Goal: Task Accomplishment & Management: Manage account settings

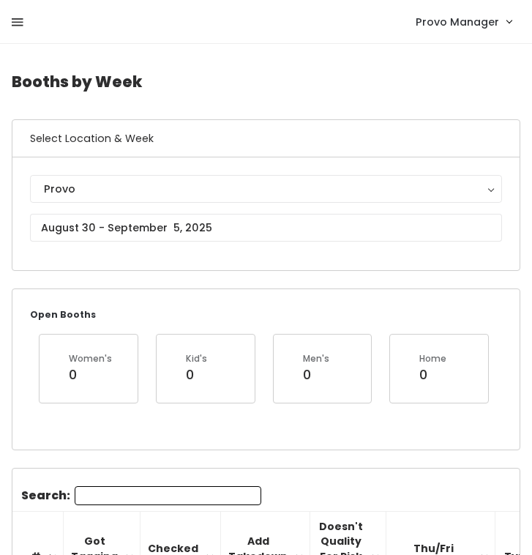
click at [15, 12] on link at bounding box center [18, 22] width 12 height 31
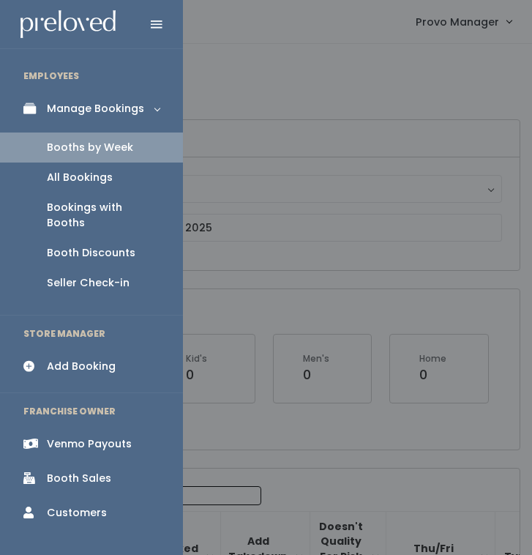
click at [94, 245] on div "Booth Discounts" at bounding box center [91, 252] width 89 height 15
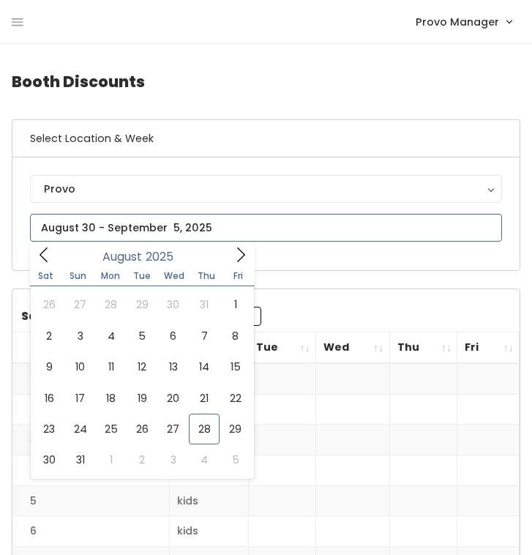
click at [122, 236] on input "text" at bounding box center [266, 228] width 472 height 28
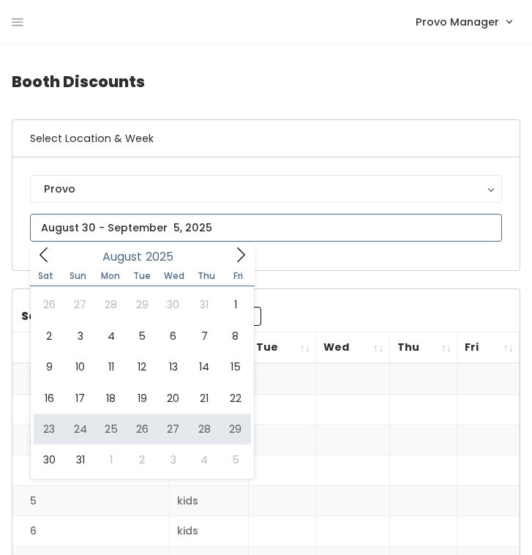
type input "[DATE] to [DATE]"
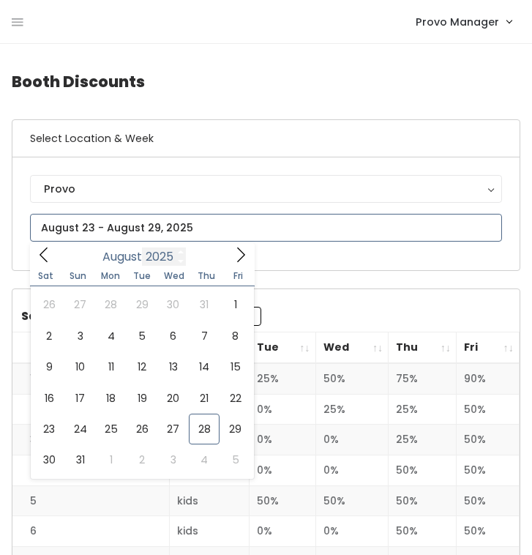
click at [150, 235] on input "text" at bounding box center [266, 228] width 472 height 28
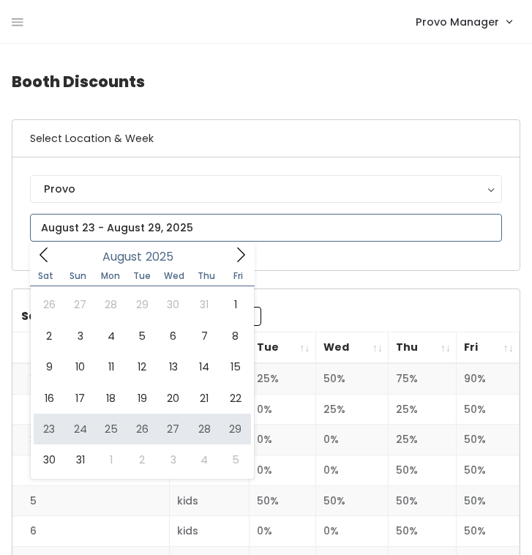
type input "[DATE] to [DATE]"
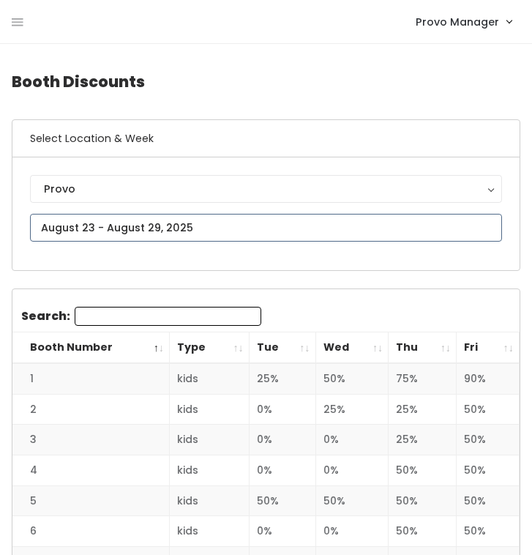
click at [176, 236] on input "text" at bounding box center [266, 228] width 472 height 28
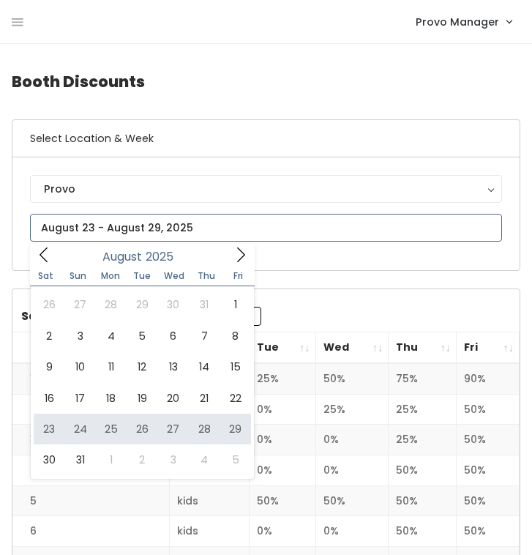
type input "[DATE] to [DATE]"
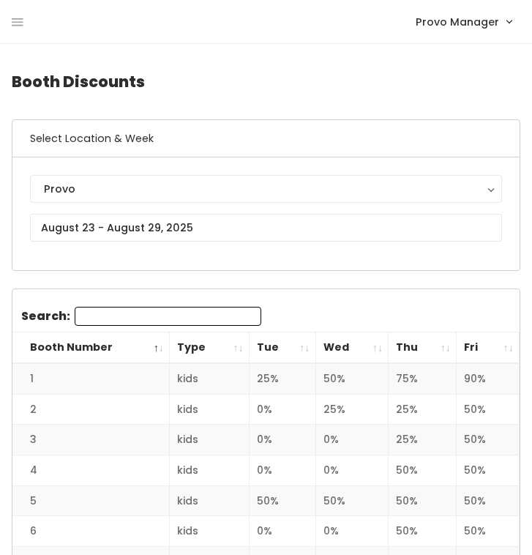
click at [505, 346] on th "Fri" at bounding box center [488, 347] width 63 height 31
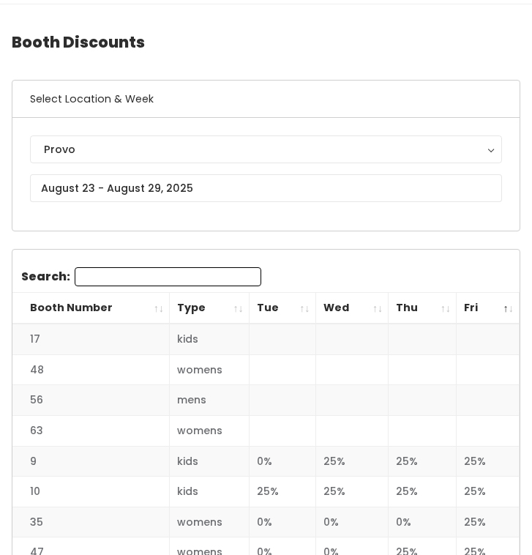
scroll to position [40, 0]
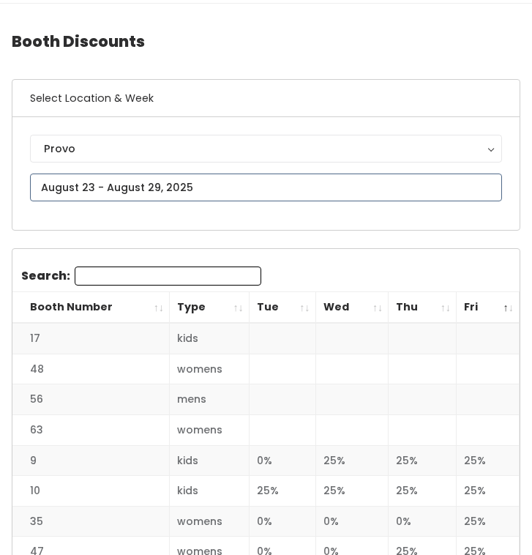
click at [156, 191] on input "text" at bounding box center [266, 188] width 472 height 28
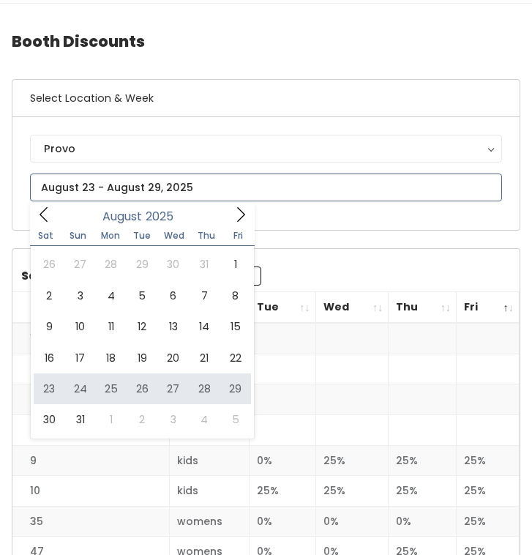
type input "August 23 to August 29"
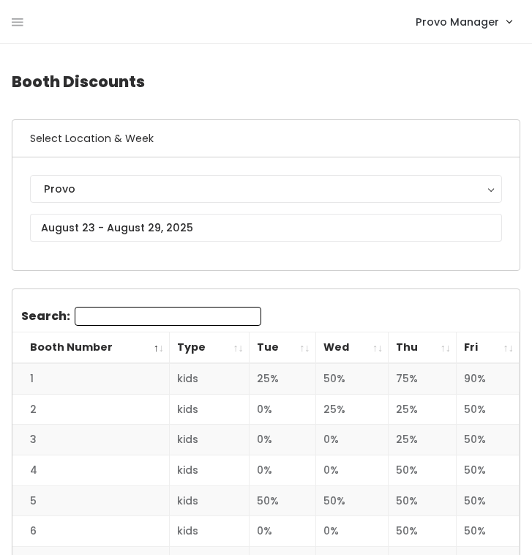
click at [503, 351] on th "Fri" at bounding box center [488, 347] width 63 height 31
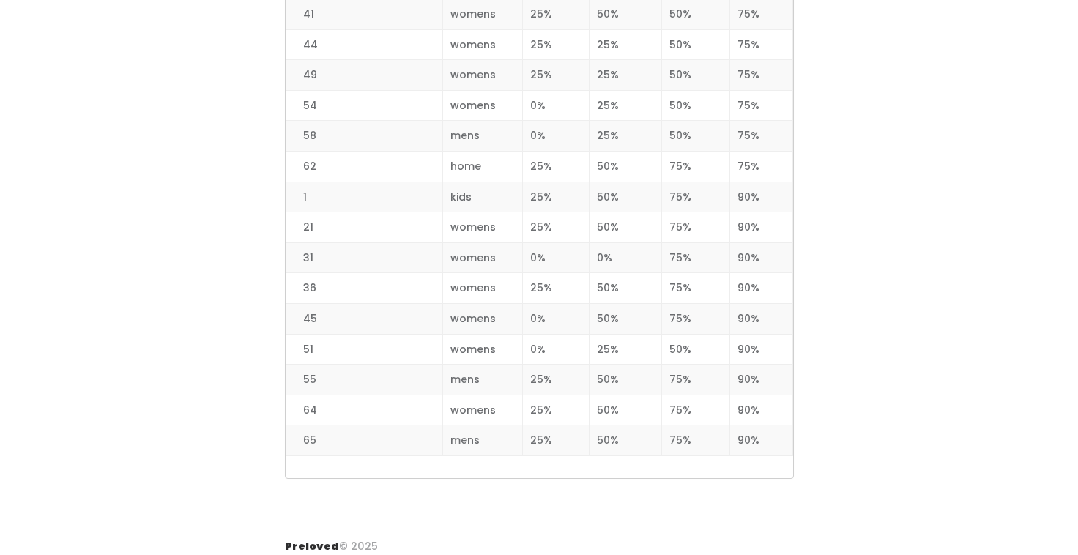
scroll to position [1898, 0]
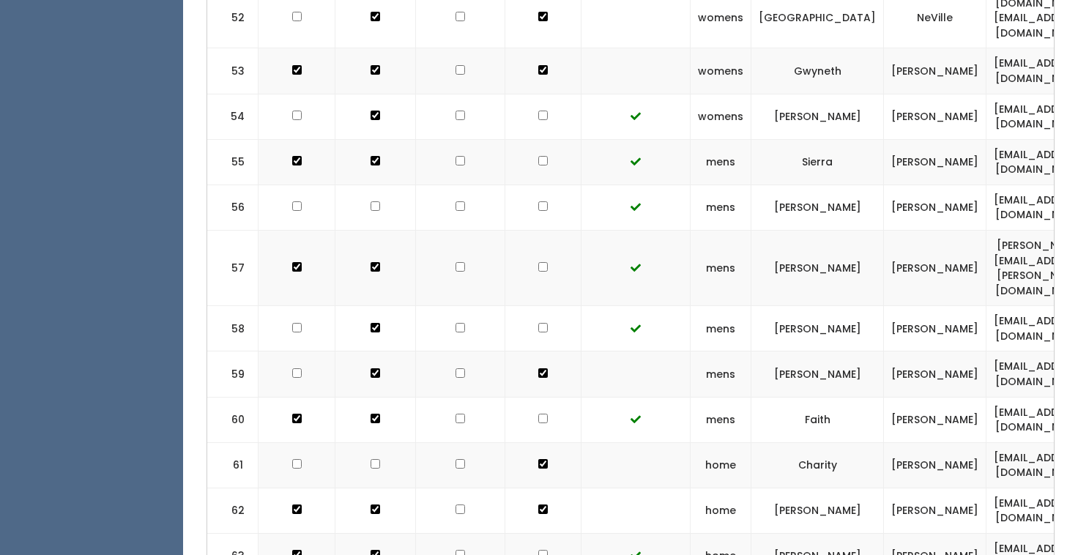
scroll to position [0, 279]
